Goal: Task Accomplishment & Management: Complete application form

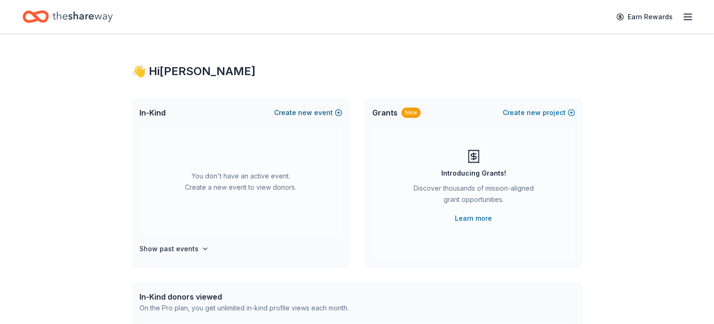
click at [289, 114] on button "Create new event" at bounding box center [308, 112] width 68 height 11
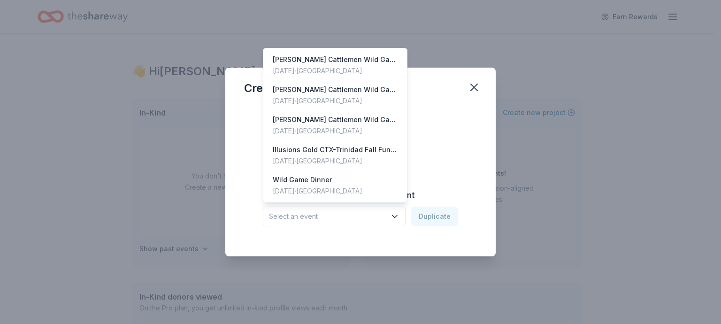
click at [374, 215] on span "Select an event" at bounding box center [327, 216] width 117 height 11
click at [321, 70] on div "[DATE] · [GEOGRAPHIC_DATA]" at bounding box center [335, 70] width 125 height 11
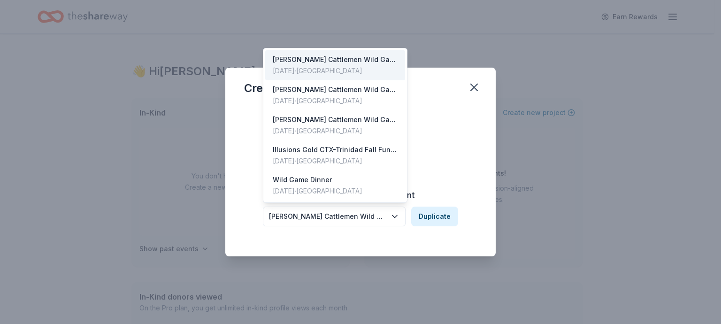
click at [382, 218] on div "[PERSON_NAME] Cattlemen Wild Game Dinner 2024" at bounding box center [327, 216] width 117 height 11
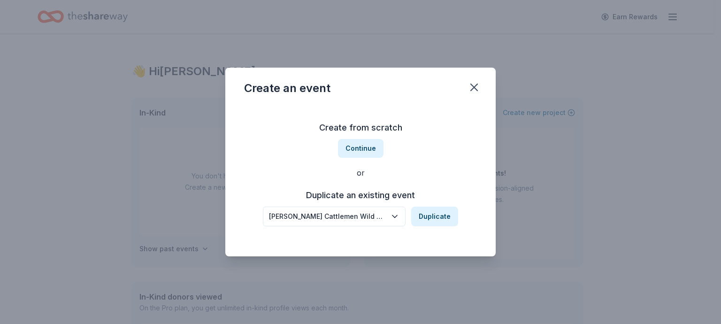
click at [380, 216] on div "[PERSON_NAME] Cattlemen Wild Game Dinner 2024" at bounding box center [327, 216] width 117 height 11
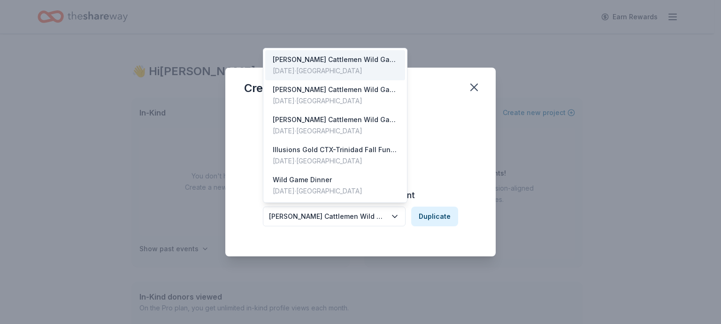
click at [371, 217] on div "[PERSON_NAME] Cattlemen Wild Game Dinner 2024" at bounding box center [327, 216] width 117 height 11
click at [438, 137] on div "Create from scratch Continue or Duplicate an existing event Lonestar Cattlemen …" at bounding box center [360, 173] width 233 height 136
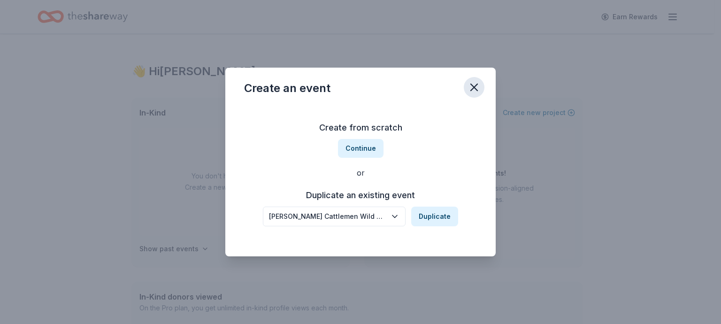
click at [476, 87] on icon "button" at bounding box center [474, 87] width 13 height 13
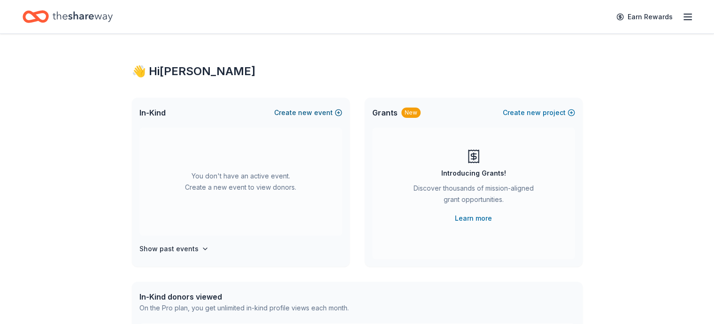
click at [337, 111] on button "Create new event" at bounding box center [308, 112] width 68 height 11
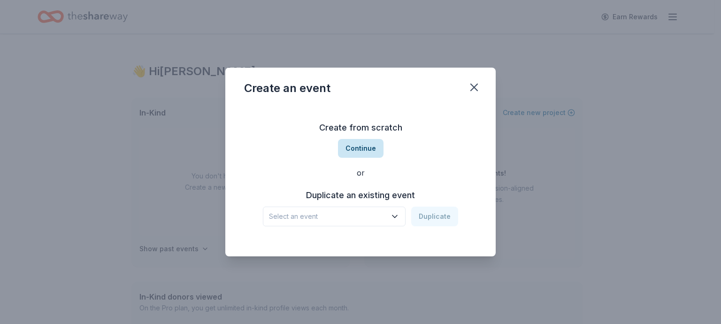
click at [360, 147] on button "Continue" at bounding box center [361, 148] width 46 height 19
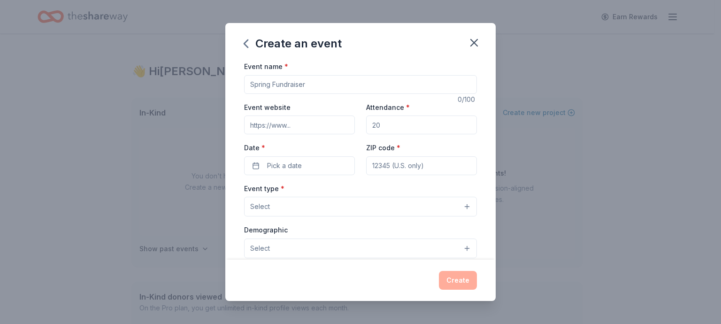
click at [307, 83] on input "Event name *" at bounding box center [360, 84] width 233 height 19
type input "Lone Star Cattlemen Wild Game Dinner"
click at [315, 128] on input "Event website" at bounding box center [299, 125] width 111 height 19
type input "https://www.lonestarcattlemem.org"
click at [381, 124] on input "Attendance *" at bounding box center [421, 125] width 111 height 19
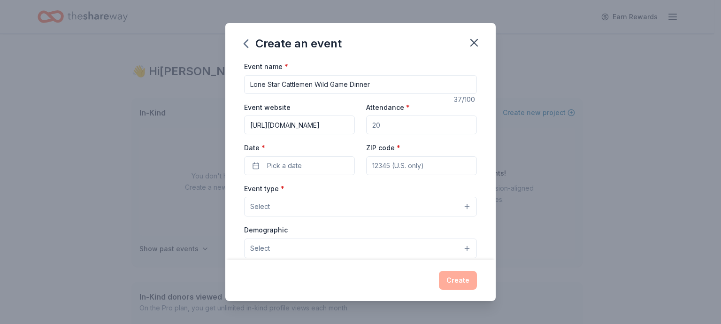
type input "500"
click at [283, 168] on span "Pick a date" at bounding box center [284, 165] width 35 height 11
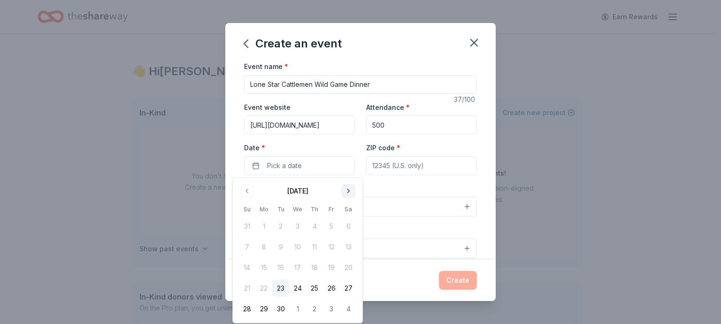
click at [349, 190] on button "Go to next month" at bounding box center [348, 191] width 13 height 13
click at [351, 247] on button "11" at bounding box center [348, 247] width 17 height 17
click at [386, 161] on input "ZIP code *" at bounding box center [421, 165] width 111 height 19
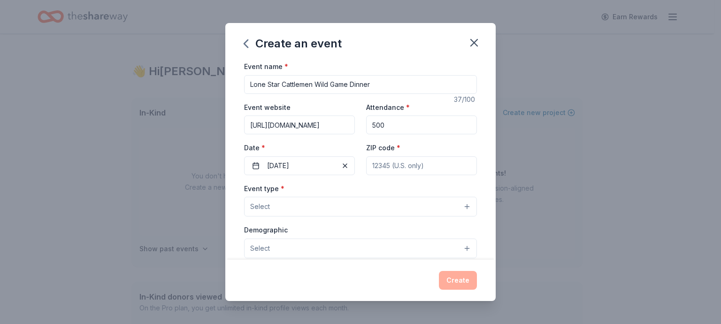
type input "78624"
click at [301, 205] on button "Select" at bounding box center [360, 207] width 233 height 20
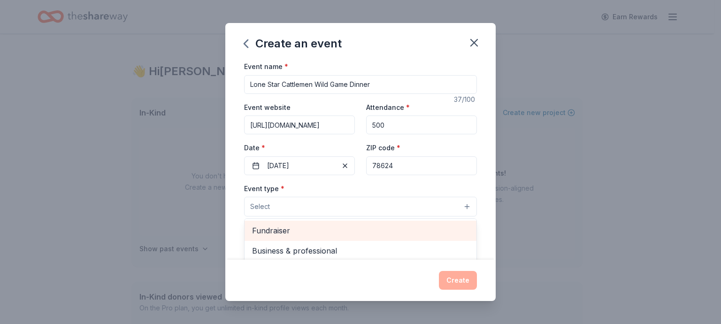
click at [288, 228] on span "Fundraiser" at bounding box center [360, 230] width 217 height 12
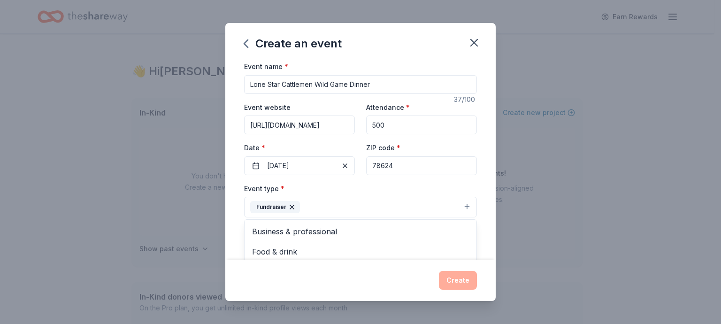
click at [481, 226] on div "Event name * Lone Star Cattlemen Wild Game Dinner 37 /100 Event website https:/…" at bounding box center [360, 160] width 271 height 199
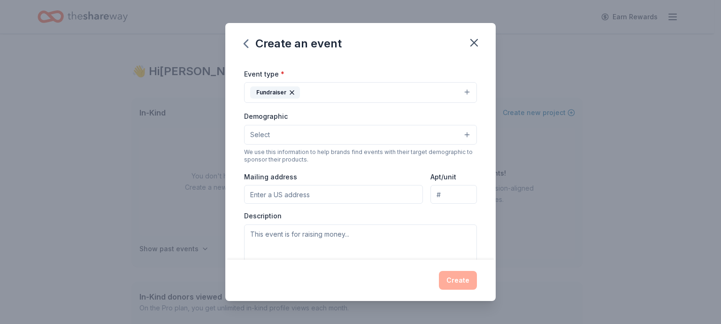
scroll to position [141, 0]
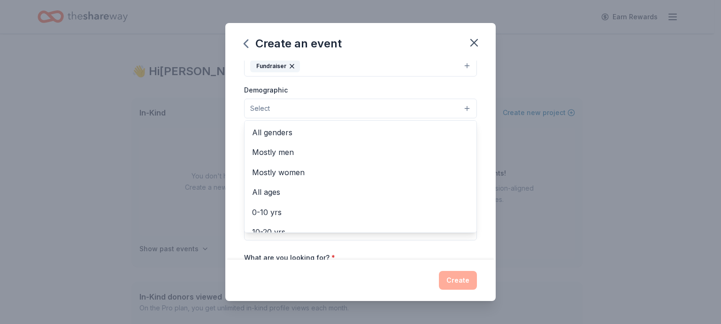
click at [279, 108] on button "Select" at bounding box center [360, 109] width 233 height 20
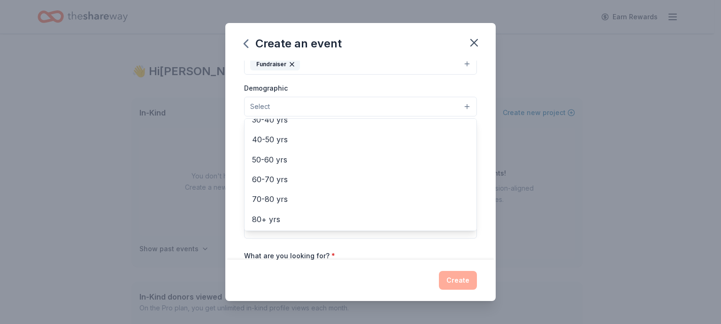
scroll to position [94, 0]
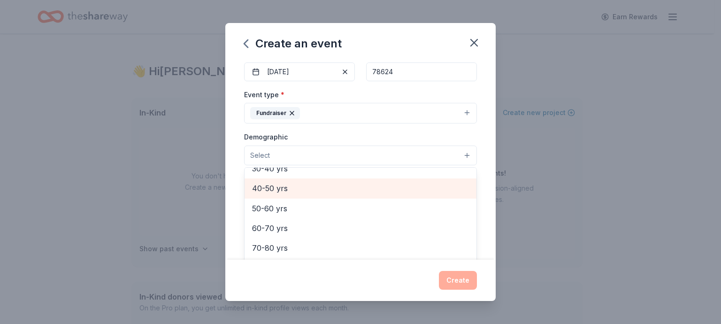
click at [271, 186] on span "40-50 yrs" at bounding box center [360, 188] width 217 height 12
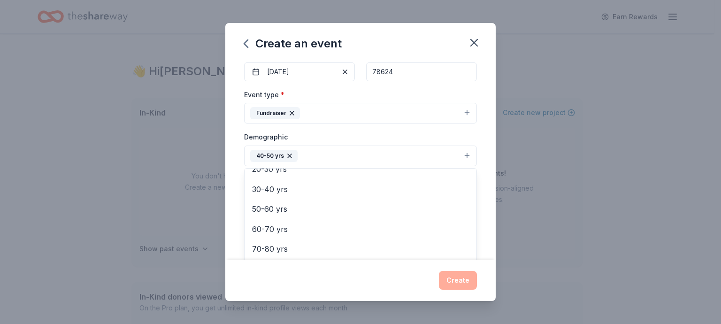
click at [476, 176] on div "Event name * Lone Star Cattlemen Wild Game Dinner 37 /100 Event website https:/…" at bounding box center [360, 160] width 271 height 199
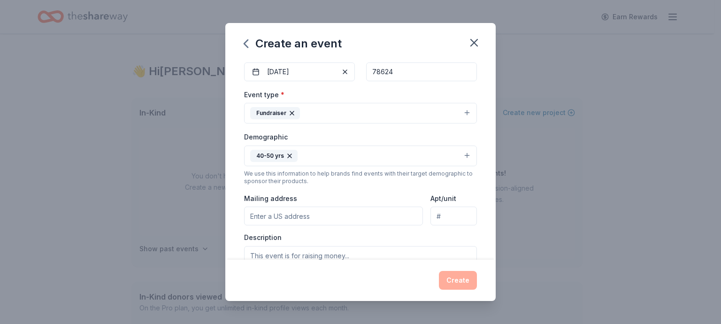
click at [303, 220] on input "Mailing address" at bounding box center [333, 216] width 179 height 19
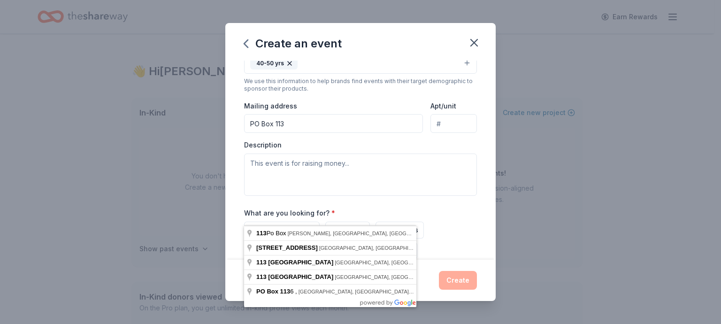
scroll to position [188, 0]
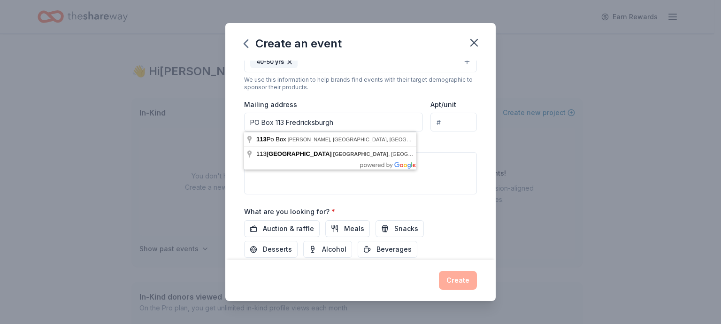
click at [301, 122] on input "PO Box 113 Fredricksburgh" at bounding box center [333, 122] width 179 height 19
click at [339, 122] on input "PO Box 113 Fredericksburgh" at bounding box center [333, 122] width 179 height 19
click at [340, 121] on input "PO Box 113 Fredericksburgh" at bounding box center [333, 122] width 179 height 19
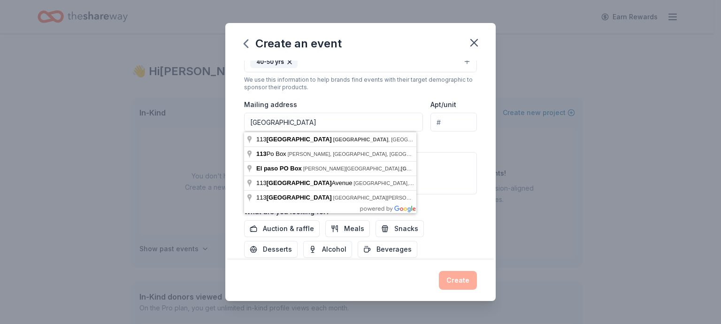
click at [470, 147] on div "Event name * Lone Star Cattlemen Wild Game Dinner 37 /100 Event website https:/…" at bounding box center [360, 160] width 271 height 199
click at [355, 120] on input "PO Box 113 Fredericksburg TX" at bounding box center [333, 122] width 179 height 19
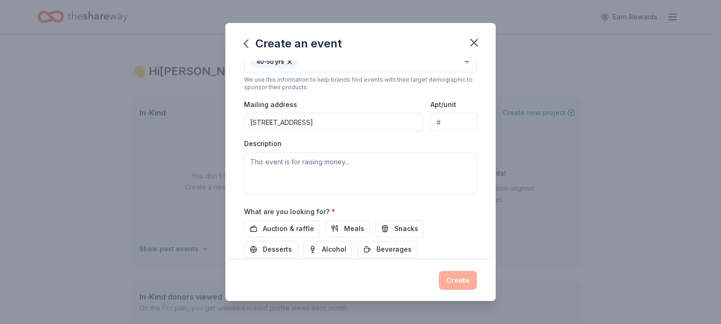
type input "PO Box 113 Fredericksburg TX 78624"
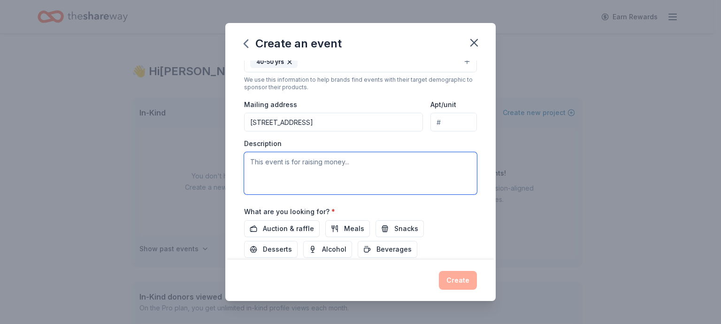
click at [283, 167] on textarea at bounding box center [360, 173] width 233 height 42
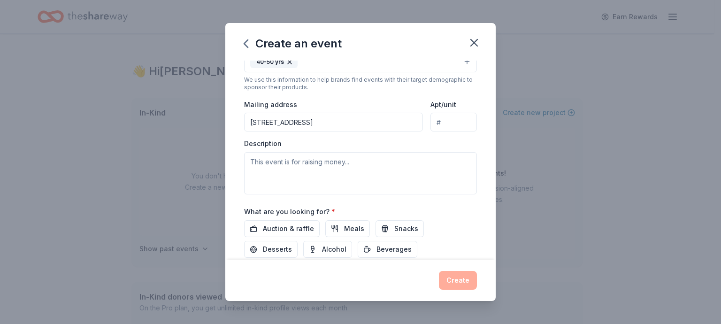
click at [302, 137] on div "Event type * Fundraiser Demographic 40-50 yrs We use this information to help b…" at bounding box center [360, 95] width 233 height 200
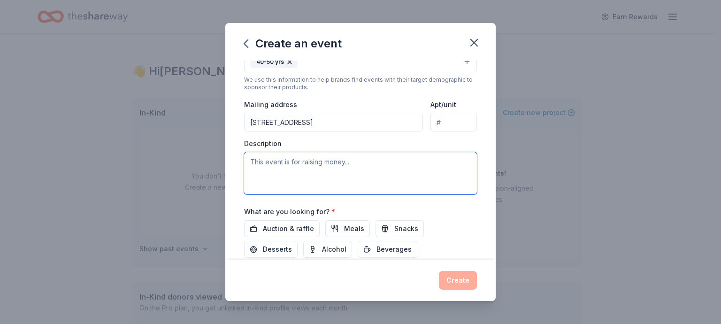
click at [257, 160] on textarea at bounding box center [360, 173] width 233 height 42
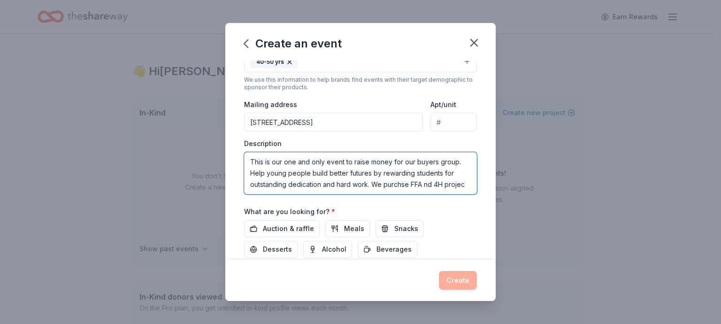
scroll to position [6, 0]
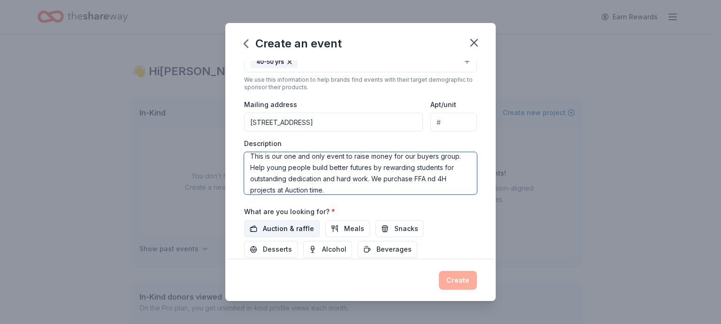
type textarea "This is our one and only event to raise money for our buyers group. Help young …"
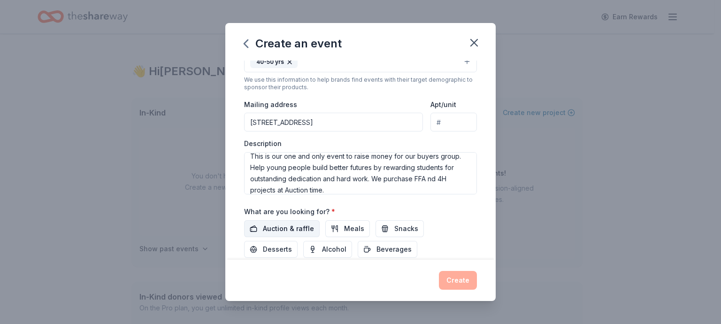
click at [292, 228] on span "Auction & raffle" at bounding box center [288, 228] width 51 height 11
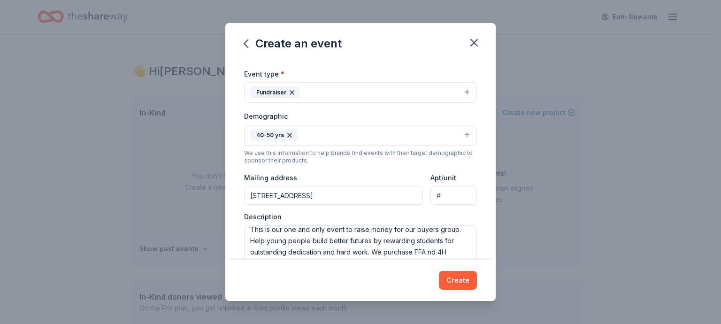
scroll to position [251, 0]
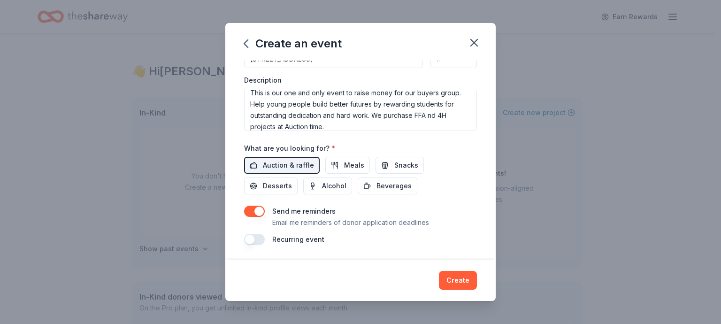
click at [261, 239] on button "button" at bounding box center [254, 239] width 21 height 11
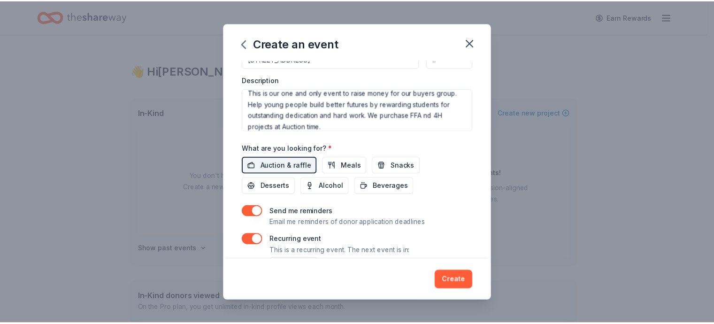
scroll to position [285, 0]
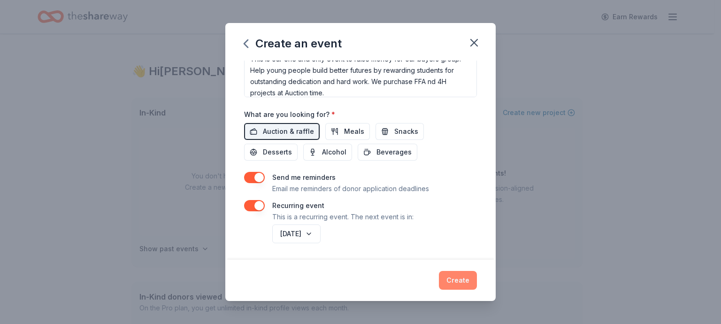
click at [462, 282] on button "Create" at bounding box center [458, 280] width 38 height 19
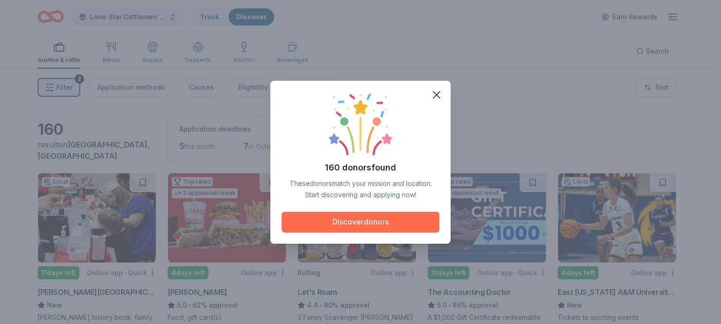
click at [348, 224] on button "Discover donors" at bounding box center [361, 222] width 158 height 21
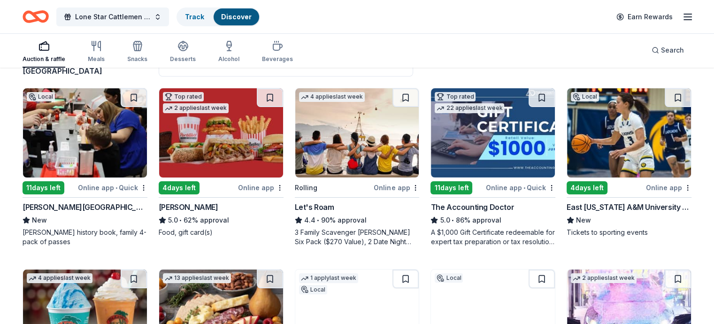
scroll to position [94, 0]
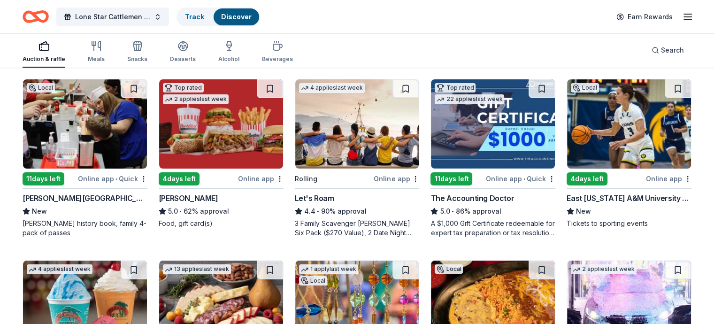
click at [64, 178] on div "11 days left" at bounding box center [44, 178] width 42 height 13
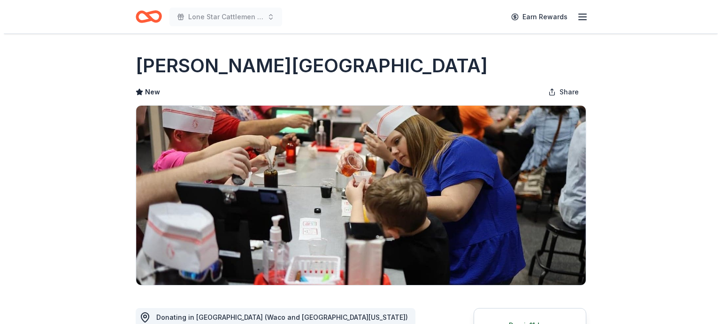
scroll to position [188, 0]
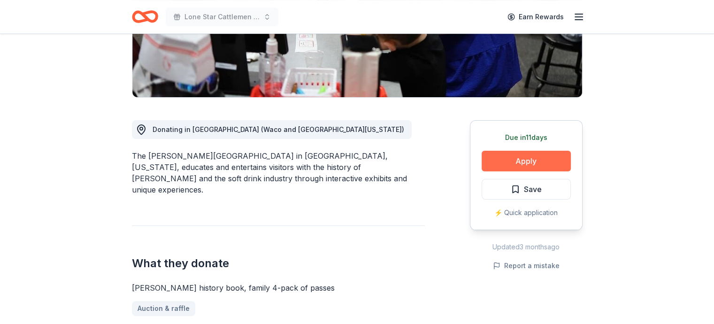
click at [532, 157] on button "Apply" at bounding box center [526, 161] width 89 height 21
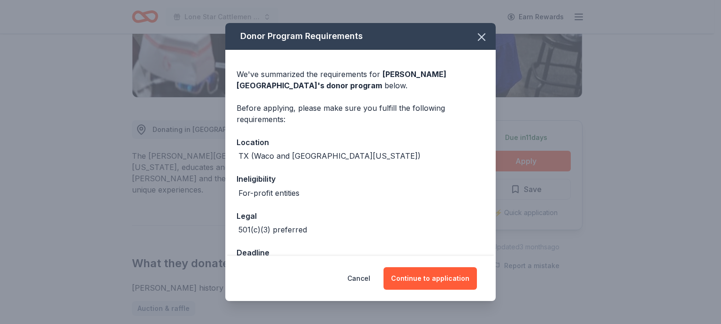
click at [660, 143] on div "Donor Program Requirements We've summarized the requirements for Dr Pepper Muse…" at bounding box center [360, 162] width 721 height 324
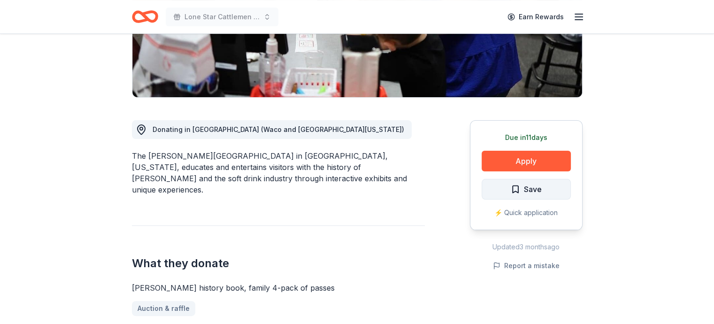
click at [520, 186] on span "Save" at bounding box center [526, 189] width 31 height 12
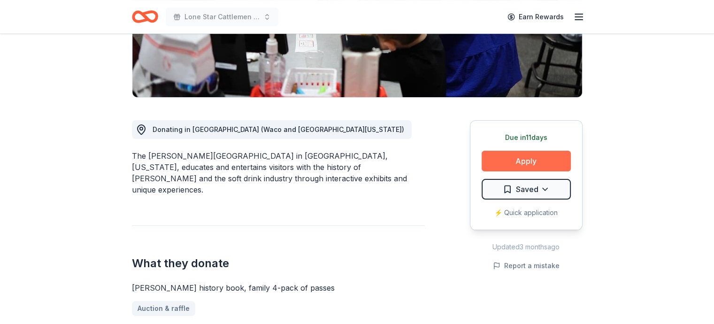
click at [528, 158] on button "Apply" at bounding box center [526, 161] width 89 height 21
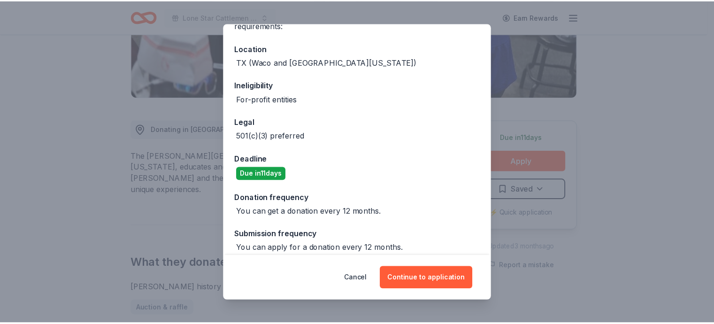
scroll to position [103, 0]
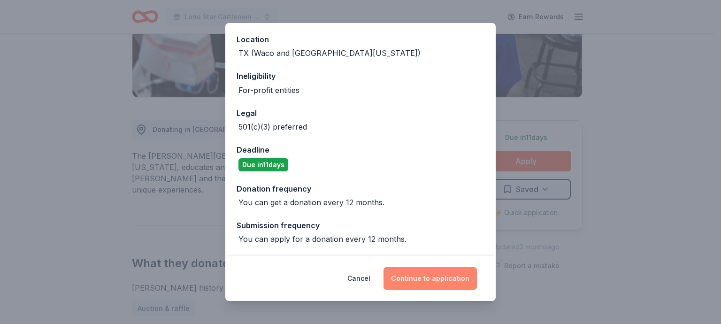
click at [418, 278] on button "Continue to application" at bounding box center [430, 278] width 93 height 23
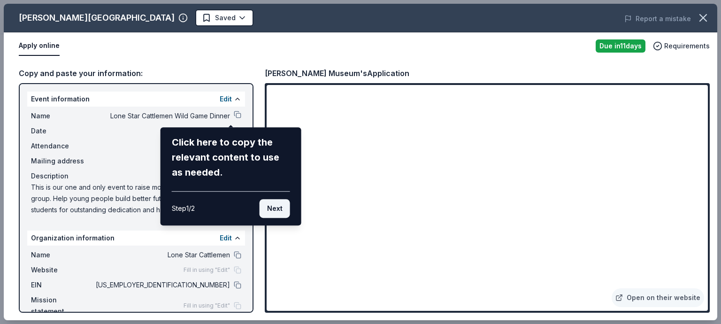
click at [274, 209] on button "Next" at bounding box center [275, 208] width 31 height 19
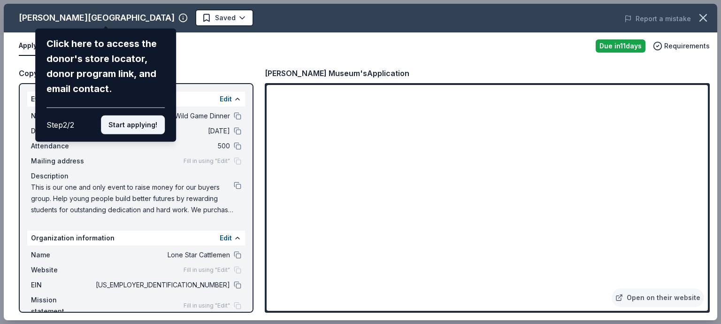
click at [139, 123] on button "Start applying!" at bounding box center [133, 125] width 64 height 19
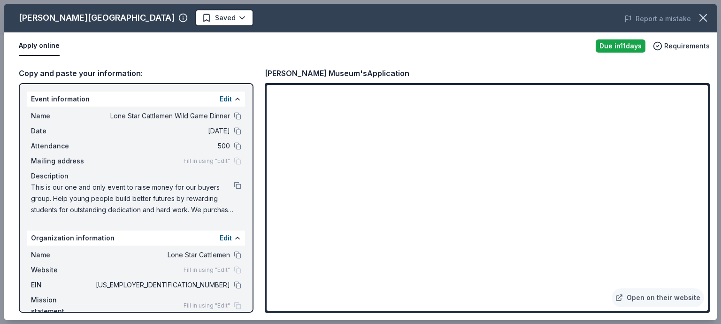
click at [248, 306] on div "Dr Pepper Museum Saved Report a mistake Apply online Due in 11 days Requirement…" at bounding box center [361, 162] width 714 height 317
click at [705, 15] on icon "button" at bounding box center [703, 18] width 7 height 7
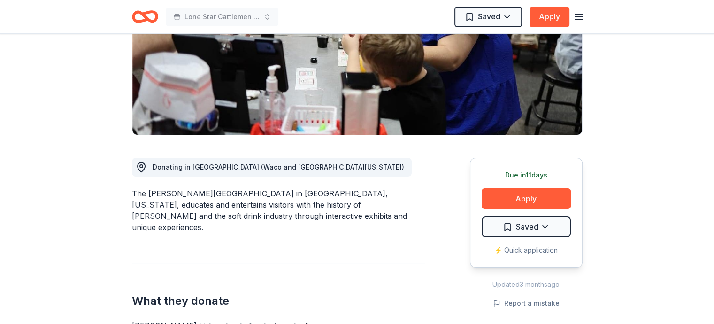
scroll to position [0, 0]
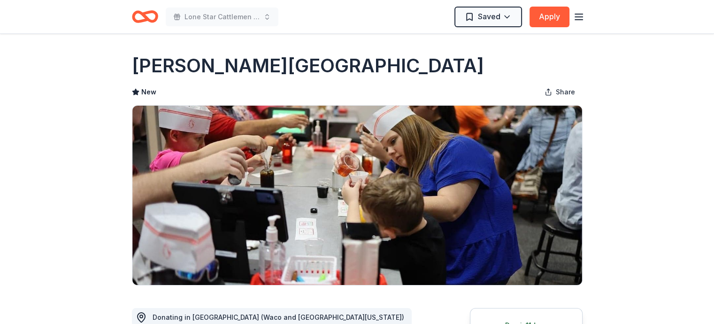
click at [575, 14] on line "button" at bounding box center [579, 14] width 8 height 0
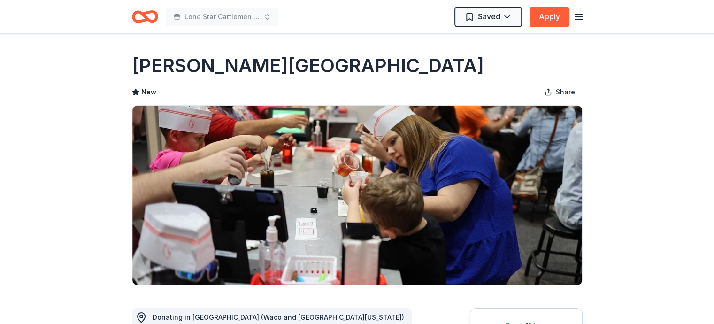
click at [143, 18] on icon "Home" at bounding box center [145, 17] width 26 height 22
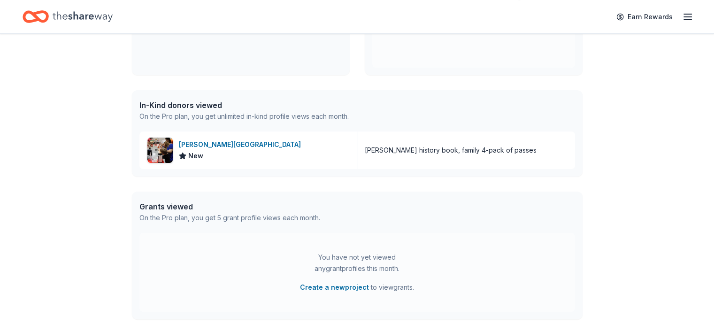
scroll to position [97, 0]
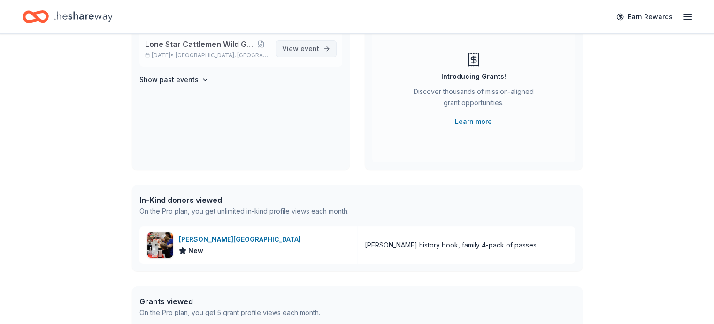
click at [295, 48] on span "View event" at bounding box center [300, 48] width 37 height 11
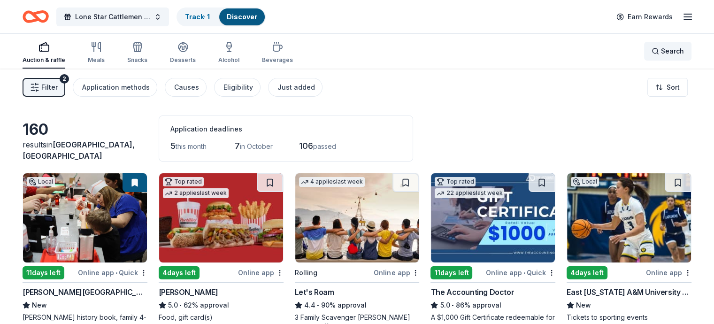
click at [652, 50] on div "Search" at bounding box center [668, 51] width 32 height 11
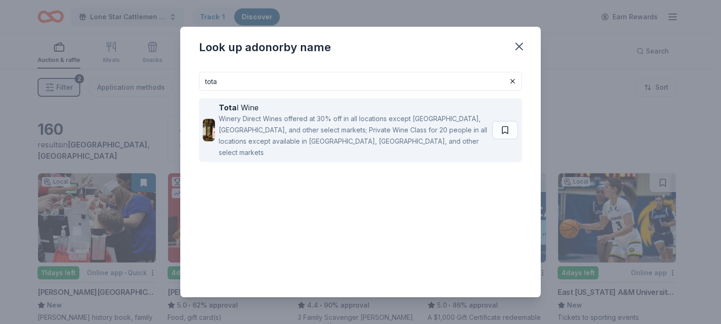
type input "tota"
click at [299, 128] on div "Winery Direct Wines offered at 30% off in all locations except CT, MA, and othe…" at bounding box center [354, 135] width 270 height 45
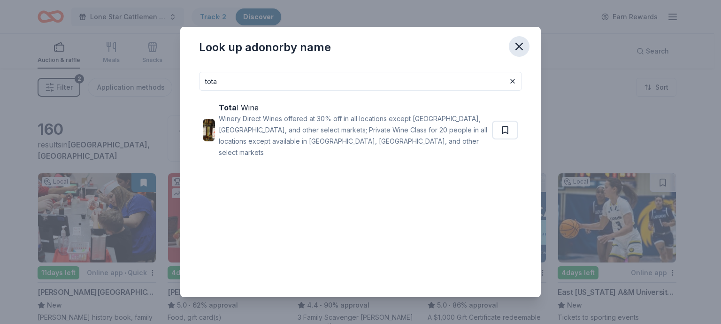
click at [527, 42] on button "button" at bounding box center [519, 46] width 21 height 21
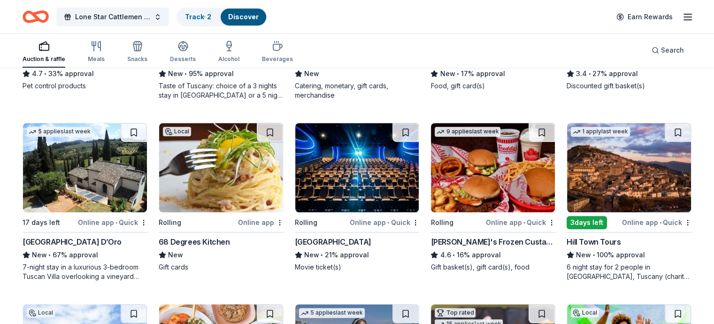
scroll to position [611, 0]
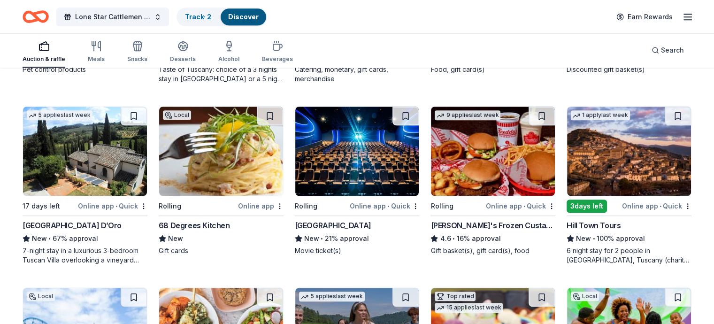
click at [613, 164] on img at bounding box center [629, 151] width 124 height 89
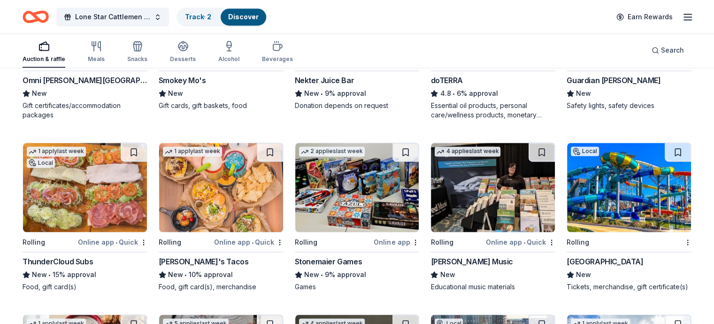
scroll to position [1503, 0]
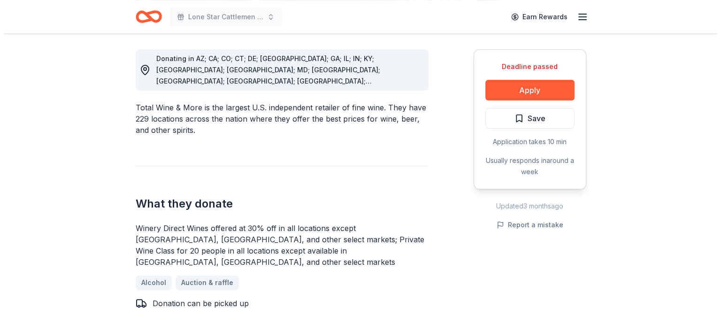
scroll to position [282, 0]
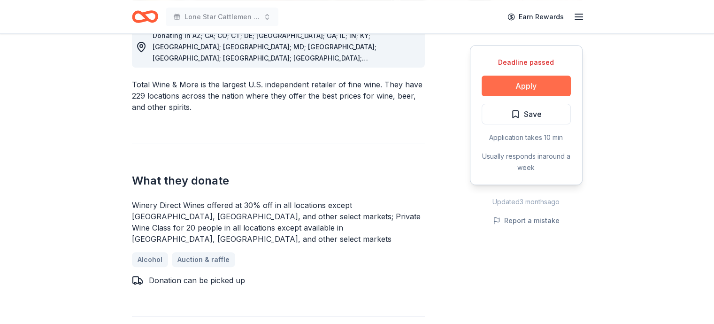
click at [523, 85] on button "Apply" at bounding box center [526, 86] width 89 height 21
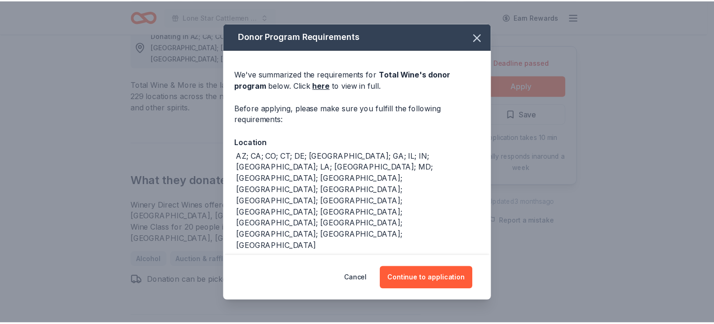
scroll to position [17, 0]
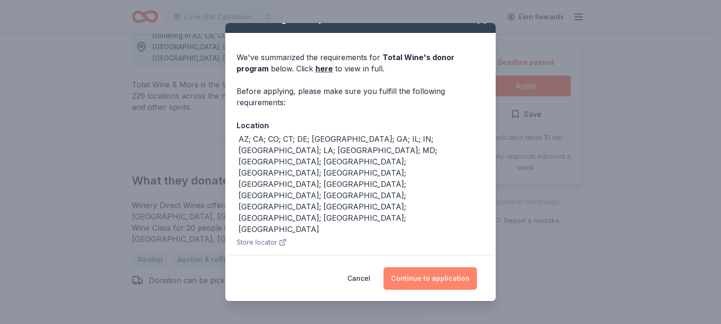
click at [420, 278] on button "Continue to application" at bounding box center [430, 278] width 93 height 23
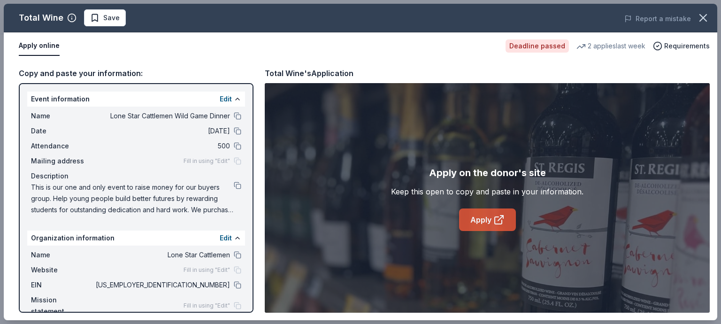
click at [485, 216] on link "Apply" at bounding box center [487, 220] width 57 height 23
click at [704, 16] on icon "button" at bounding box center [703, 18] width 7 height 7
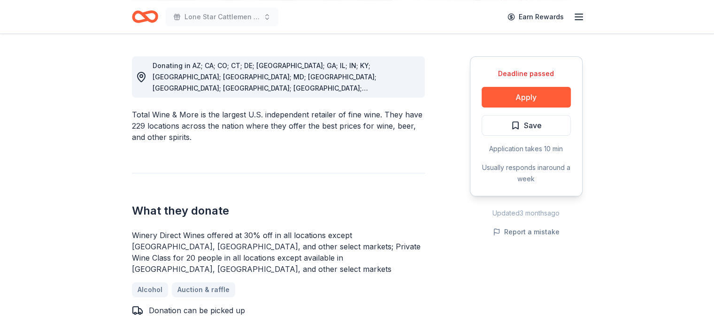
scroll to position [0, 0]
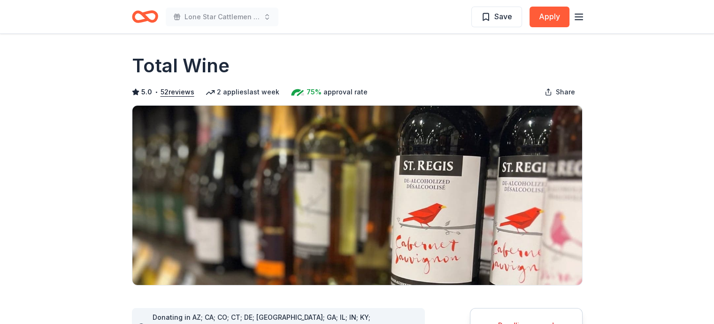
click at [148, 17] on icon "Home" at bounding box center [145, 17] width 26 height 22
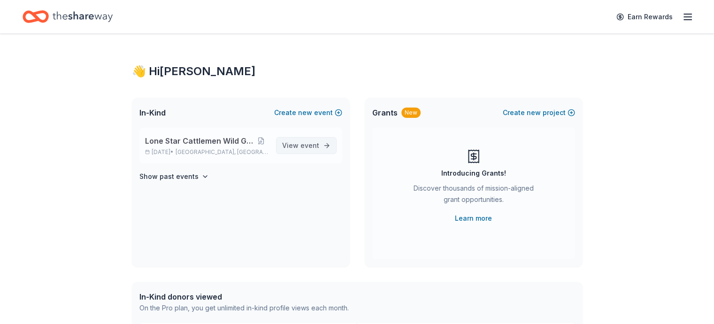
click at [299, 144] on span "View event" at bounding box center [300, 145] width 37 height 11
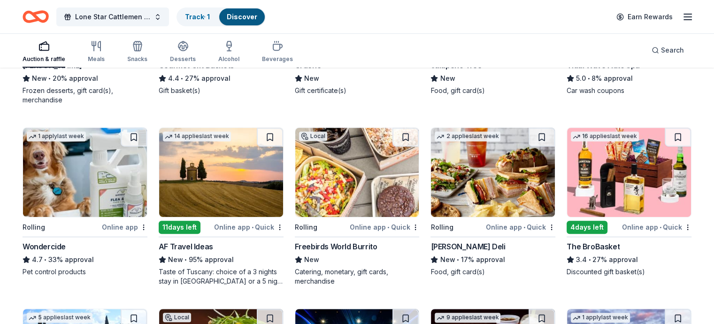
scroll to position [423, 0]
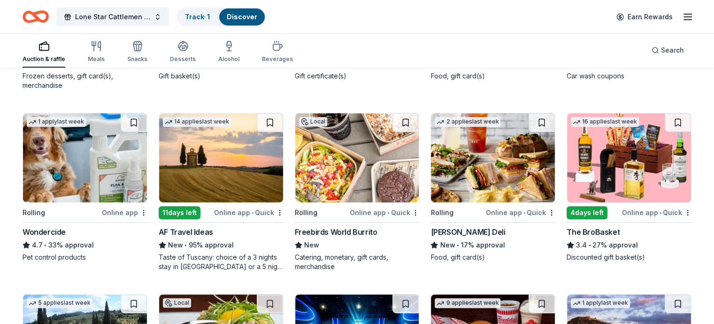
click at [614, 170] on img at bounding box center [629, 157] width 124 height 89
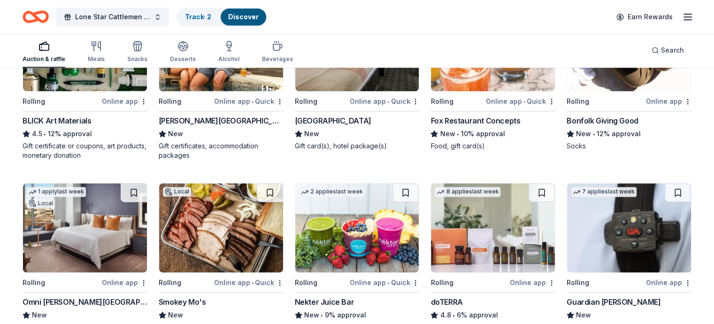
scroll to position [1341, 0]
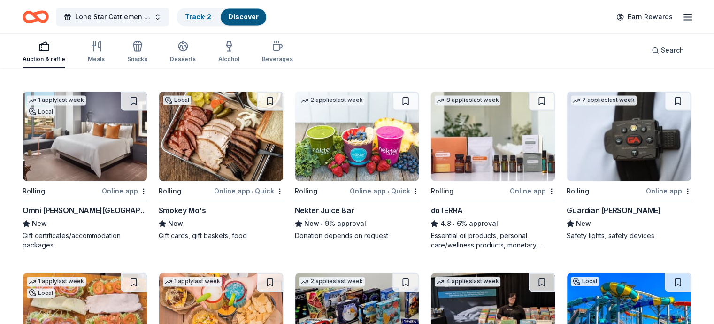
click at [97, 209] on div "Omni [PERSON_NAME][GEOGRAPHIC_DATA]" at bounding box center [85, 210] width 125 height 11
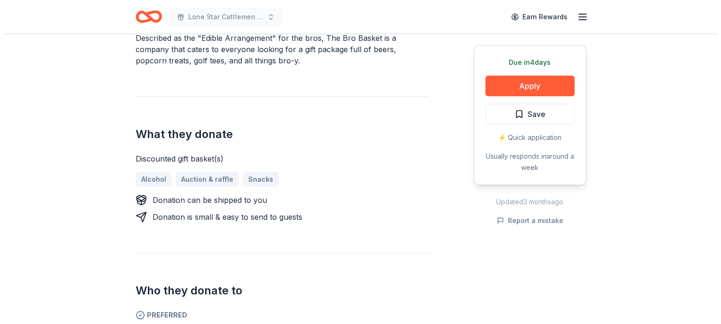
scroll to position [329, 0]
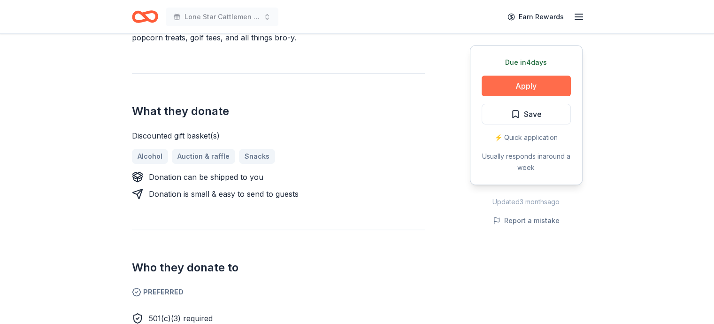
click at [526, 83] on button "Apply" at bounding box center [526, 86] width 89 height 21
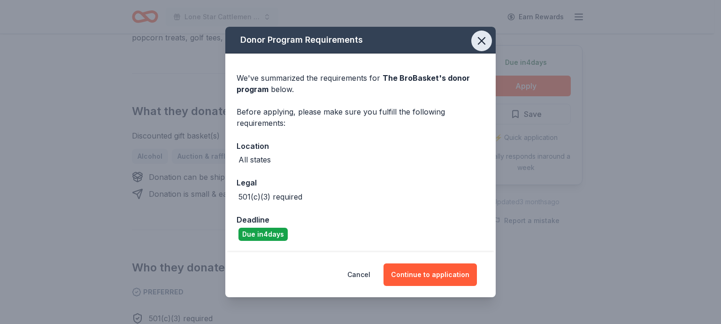
click at [481, 39] on icon "button" at bounding box center [482, 41] width 7 height 7
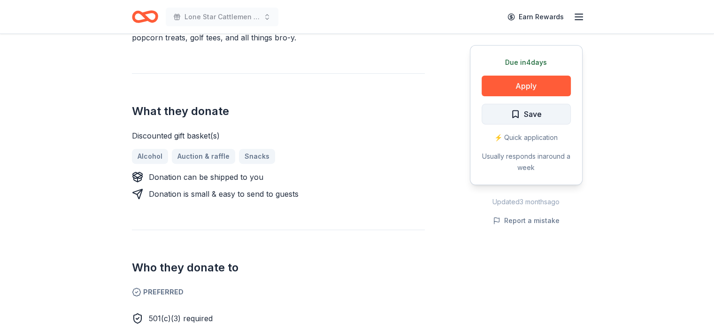
click at [515, 110] on span "Save" at bounding box center [526, 114] width 31 height 12
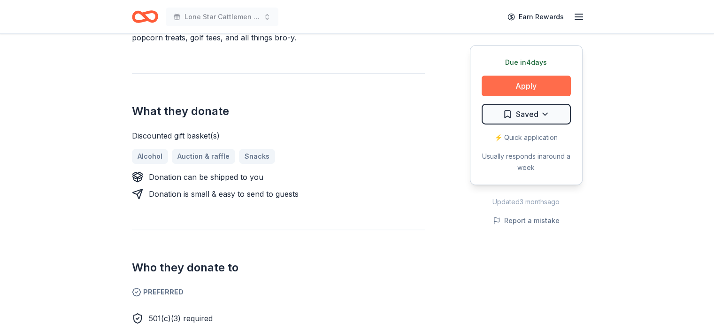
click at [527, 83] on button "Apply" at bounding box center [526, 86] width 89 height 21
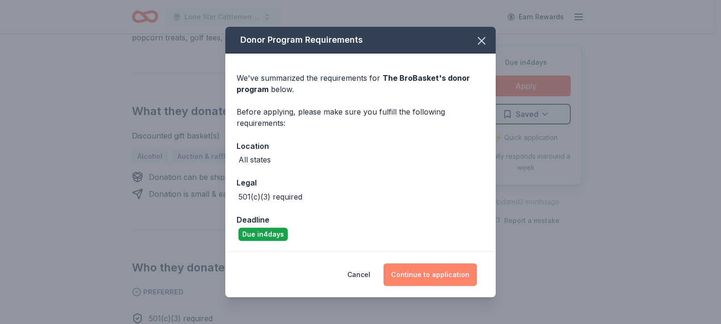
click at [422, 275] on button "Continue to application" at bounding box center [430, 274] width 93 height 23
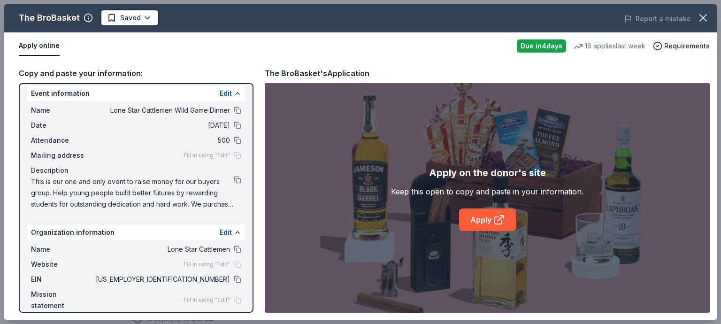
scroll to position [0, 0]
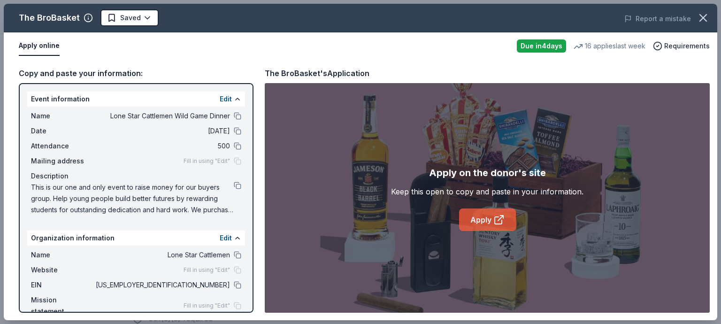
click at [492, 217] on link "Apply" at bounding box center [487, 220] width 57 height 23
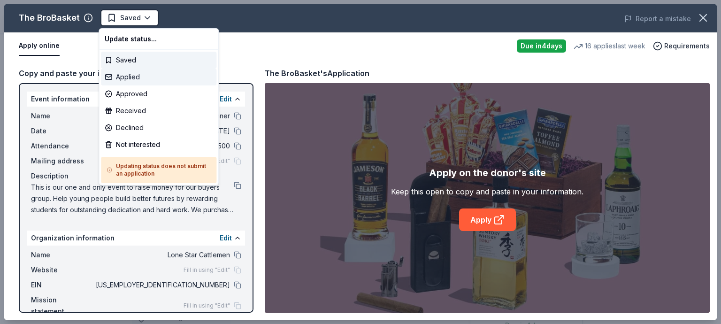
click at [128, 75] on div "Applied" at bounding box center [159, 77] width 116 height 17
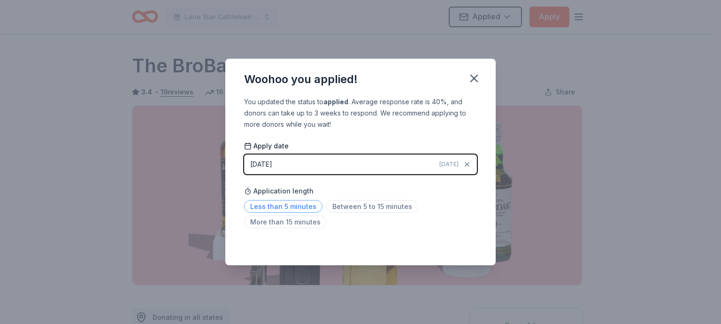
click at [279, 205] on span "Less than 5 minutes" at bounding box center [283, 206] width 78 height 13
click at [473, 77] on icon "button" at bounding box center [474, 78] width 7 height 7
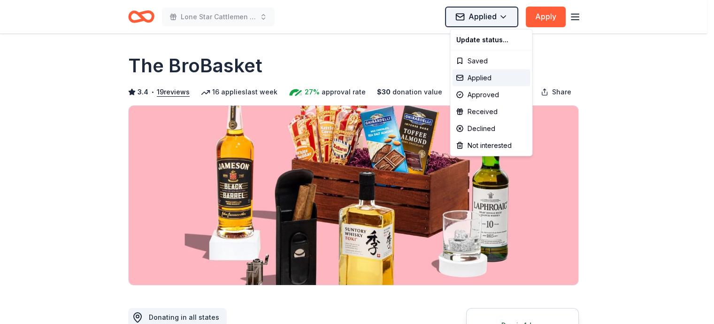
click at [507, 13] on html "Lone Star Cattlemen Wild Game Dinner Applied Apply Due in 4 days Share The BroB…" at bounding box center [357, 162] width 714 height 324
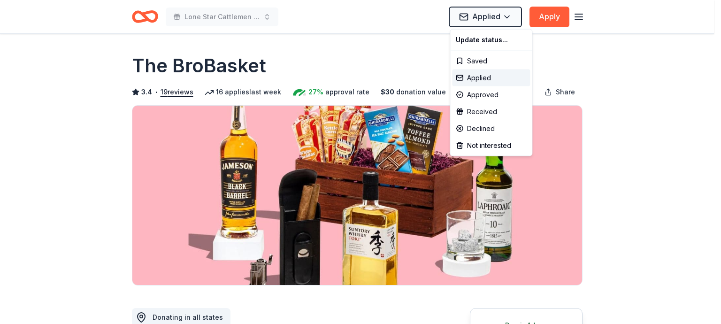
click at [571, 55] on html "Lone Star Cattlemen Wild Game Dinner Applied Apply Due in 4 days Share The BroB…" at bounding box center [360, 162] width 721 height 324
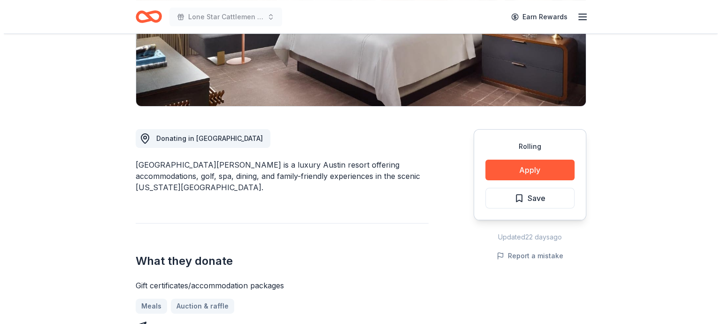
scroll to position [188, 0]
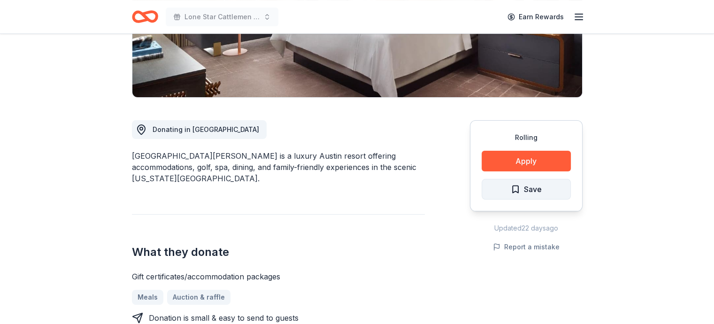
click at [515, 189] on span "Save" at bounding box center [526, 189] width 31 height 12
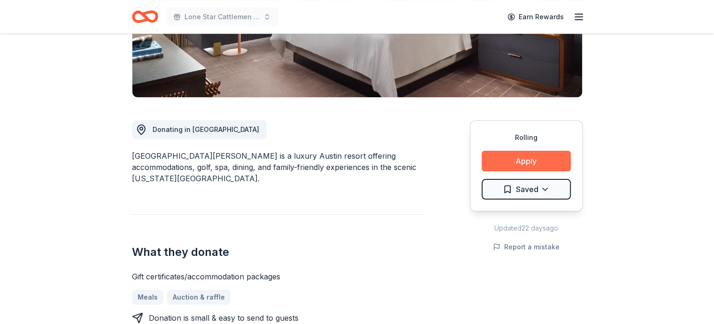
click at [530, 159] on button "Apply" at bounding box center [526, 161] width 89 height 21
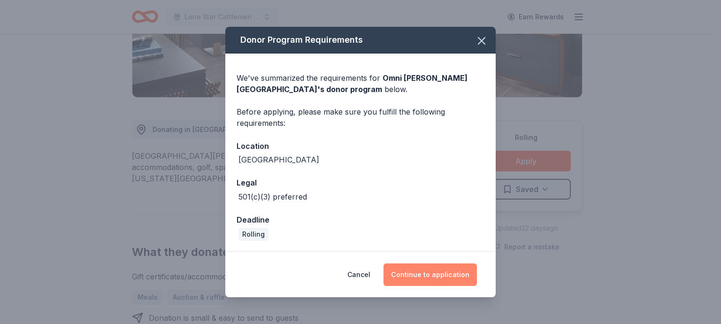
click at [418, 274] on button "Continue to application" at bounding box center [430, 274] width 93 height 23
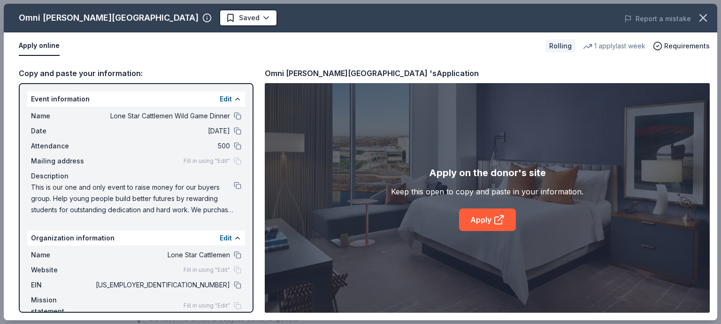
scroll to position [16, 0]
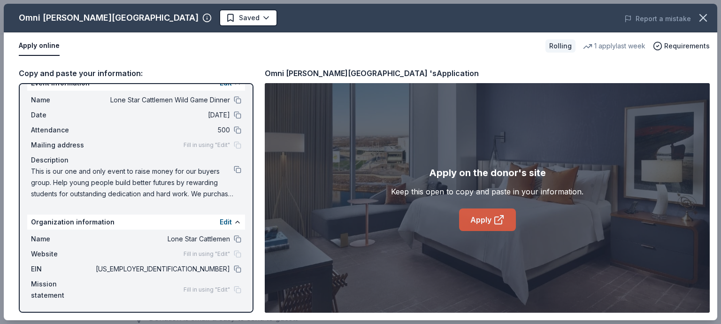
click at [487, 222] on link "Apply" at bounding box center [487, 220] width 57 height 23
